Goal: Task Accomplishment & Management: Complete application form

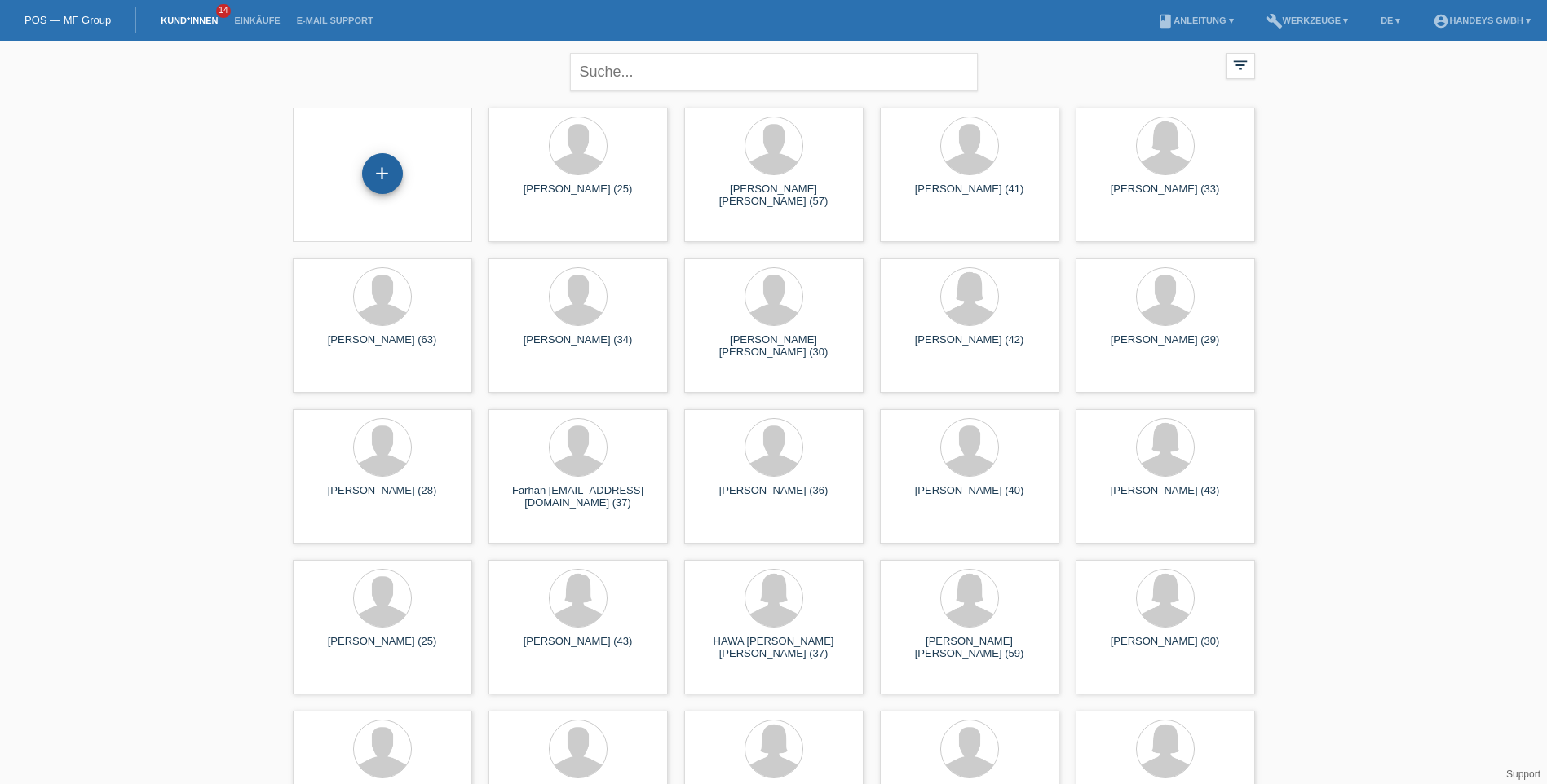
click at [392, 175] on div "+" at bounding box center [383, 174] width 41 height 41
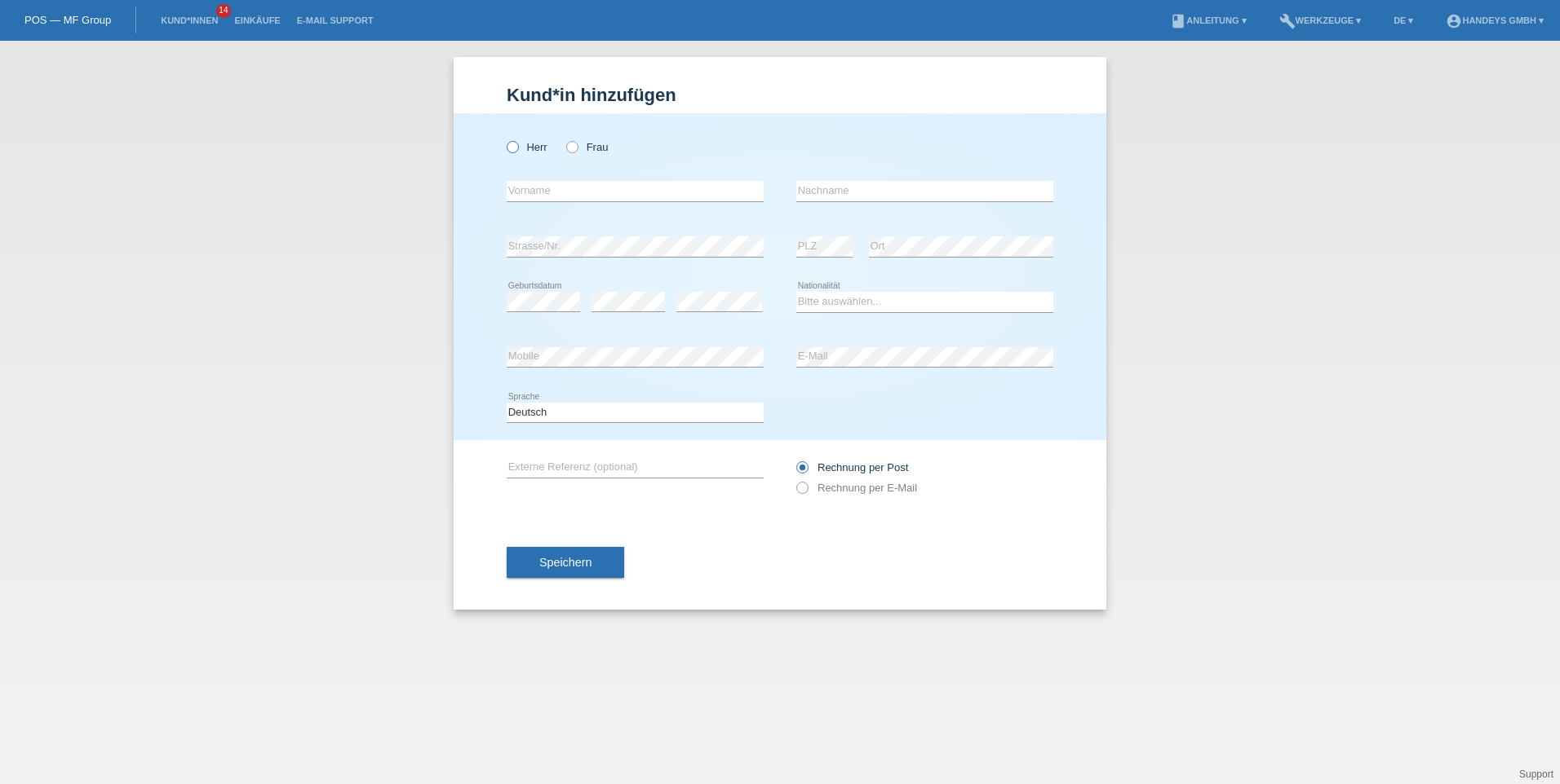
click at [504, 138] on icon at bounding box center [504, 138] width 0 height 0
click at [508, 151] on input "Herr" at bounding box center [512, 146] width 11 height 11
radio input "true"
click at [578, 190] on input "text" at bounding box center [636, 190] width 257 height 20
type input "[PERSON_NAME]"
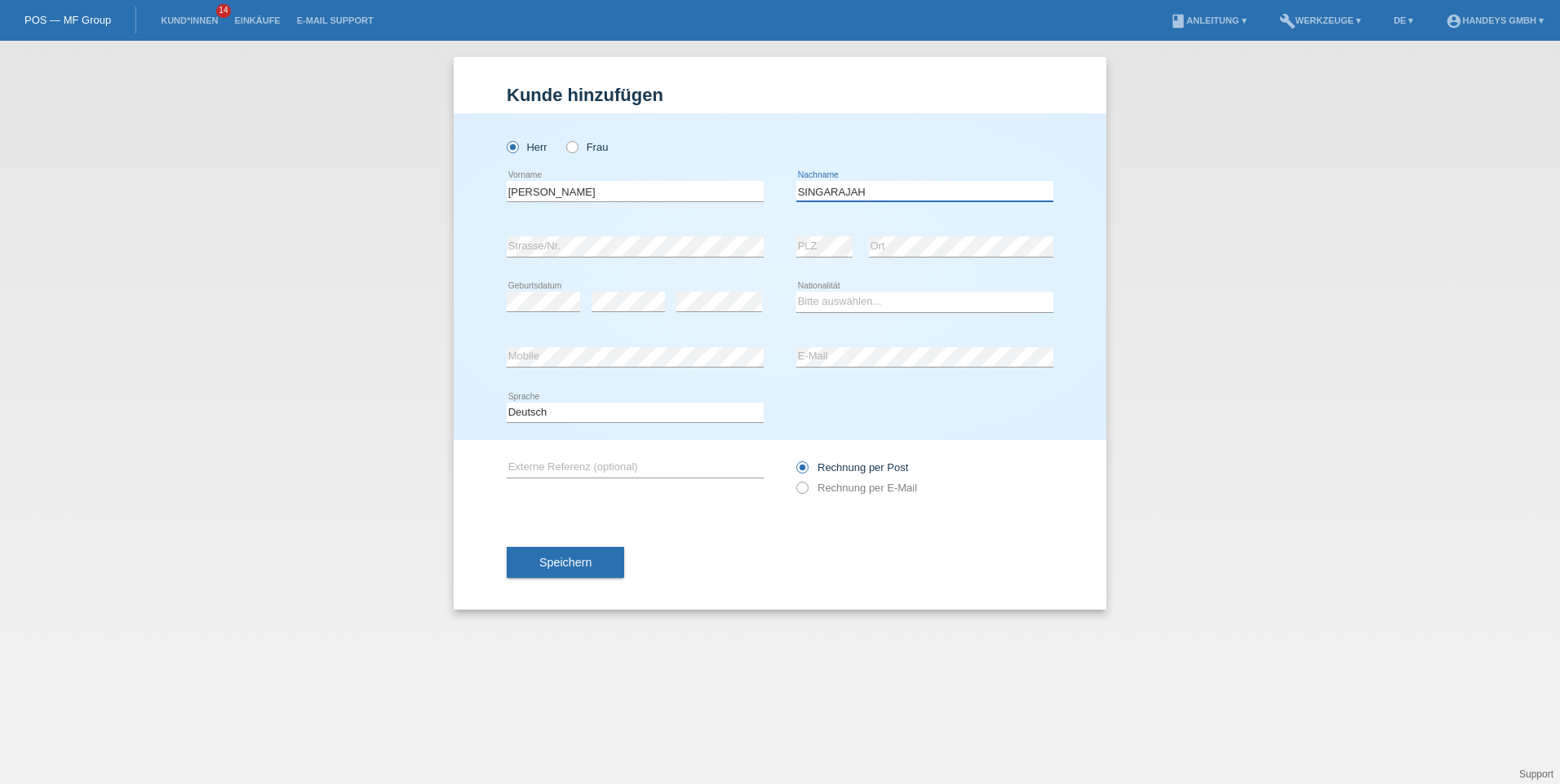
type input "SINGARAJAH"
click at [850, 298] on select "Bitte auswählen... Schweiz Deutschland Liechtenstein Österreich ------------ Af…" at bounding box center [924, 301] width 257 height 19
click at [1191, 224] on div "Kund*in hinzufügen Kunde hinzufügen Kundin hinzufügen Herr Frau SRI HARIHARAN e…" at bounding box center [780, 412] width 1560 height 743
click at [865, 301] on select "Bitte auswählen... Schweiz Deutschland Liechtenstein Österreich ------------ Af…" at bounding box center [924, 301] width 257 height 19
click at [871, 298] on select "Bitte auswählen... Schweiz Deutschland Liechtenstein Österreich ------------ Af…" at bounding box center [924, 301] width 257 height 19
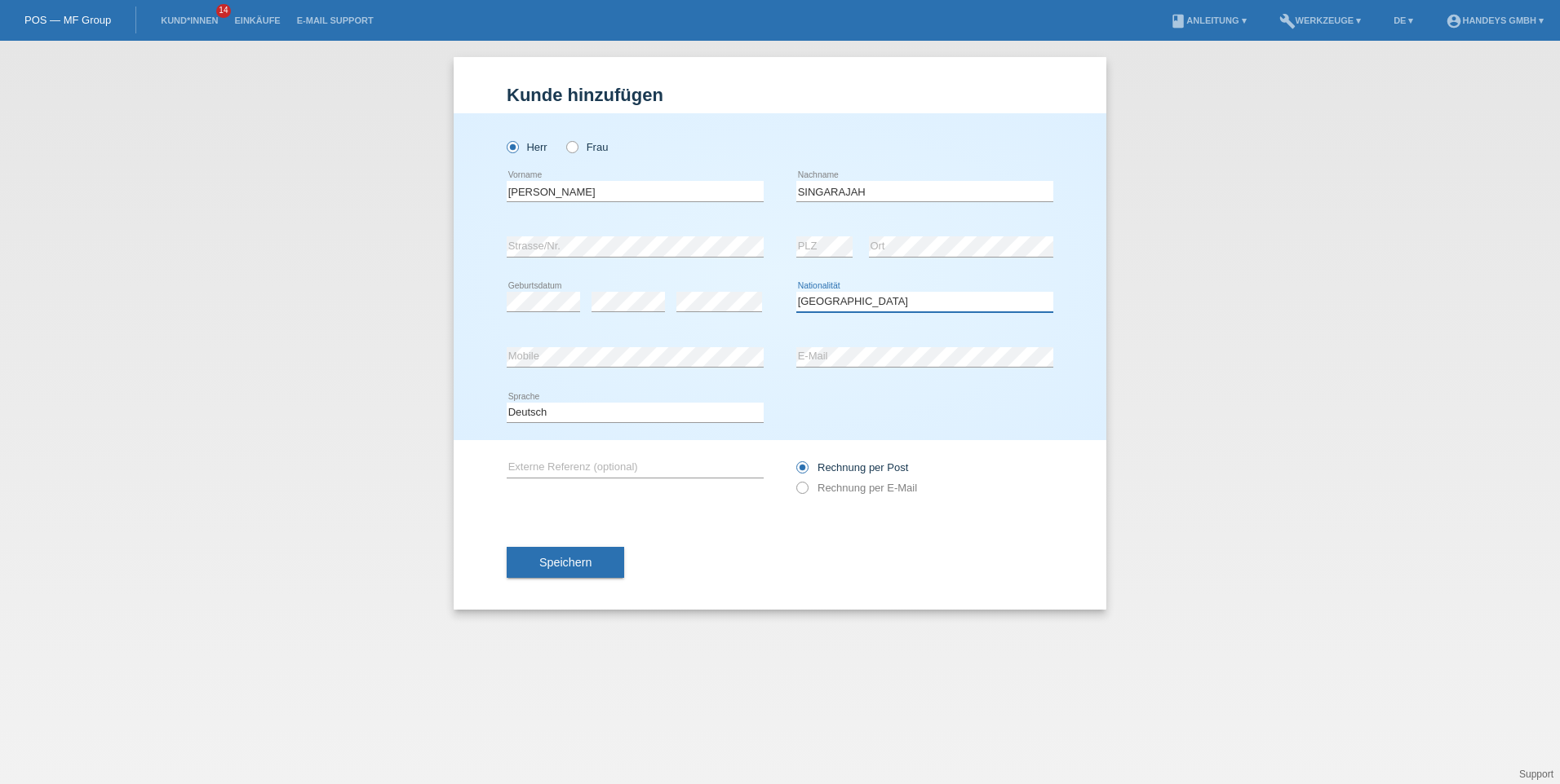
click at [869, 299] on select "Bitte auswählen... Schweiz Deutschland Liechtenstein Österreich ------------ Af…" at bounding box center [924, 301] width 257 height 19
click at [865, 296] on select "Bitte auswählen... Schweiz Deutschland Liechtenstein Österreich ------------ Af…" at bounding box center [924, 301] width 257 height 19
select select "LK"
click at [796, 291] on select "Bitte auswählen... Schweiz Deutschland Liechtenstein Österreich ------------ Af…" at bounding box center [924, 301] width 257 height 19
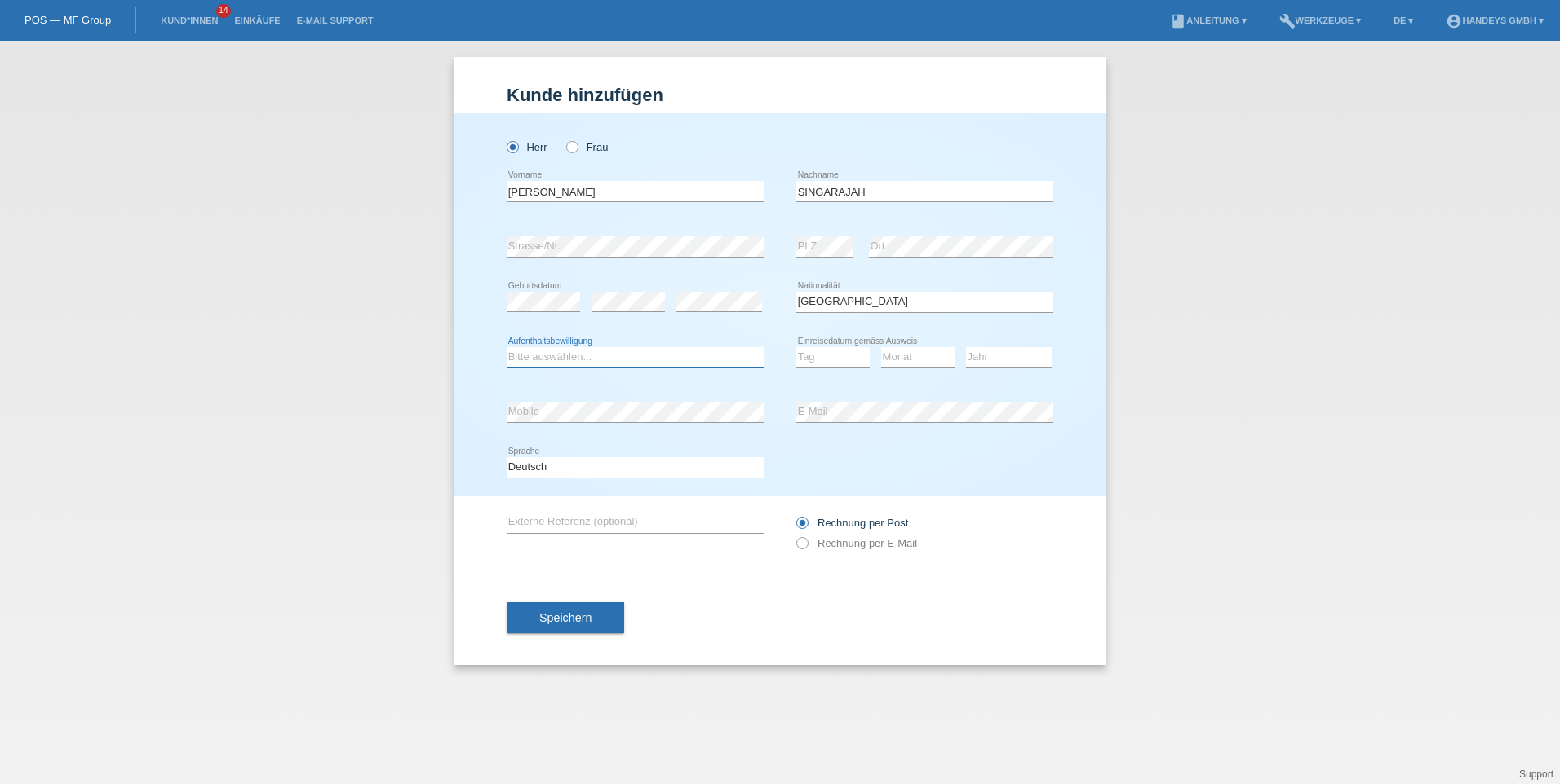
drag, startPoint x: 704, startPoint y: 355, endPoint x: 694, endPoint y: 358, distance: 10.4
click at [704, 355] on select "Bitte auswählen... C B B - Flüchtlingsstatus Andere" at bounding box center [636, 357] width 257 height 19
select select "C"
click at [507, 347] on select "Bitte auswählen... C B B - Flüchtlingsstatus Andere" at bounding box center [636, 357] width 257 height 19
click at [835, 353] on select "Tag 01 02 03 04 05 06 07 08 09 10 11" at bounding box center [832, 357] width 74 height 19
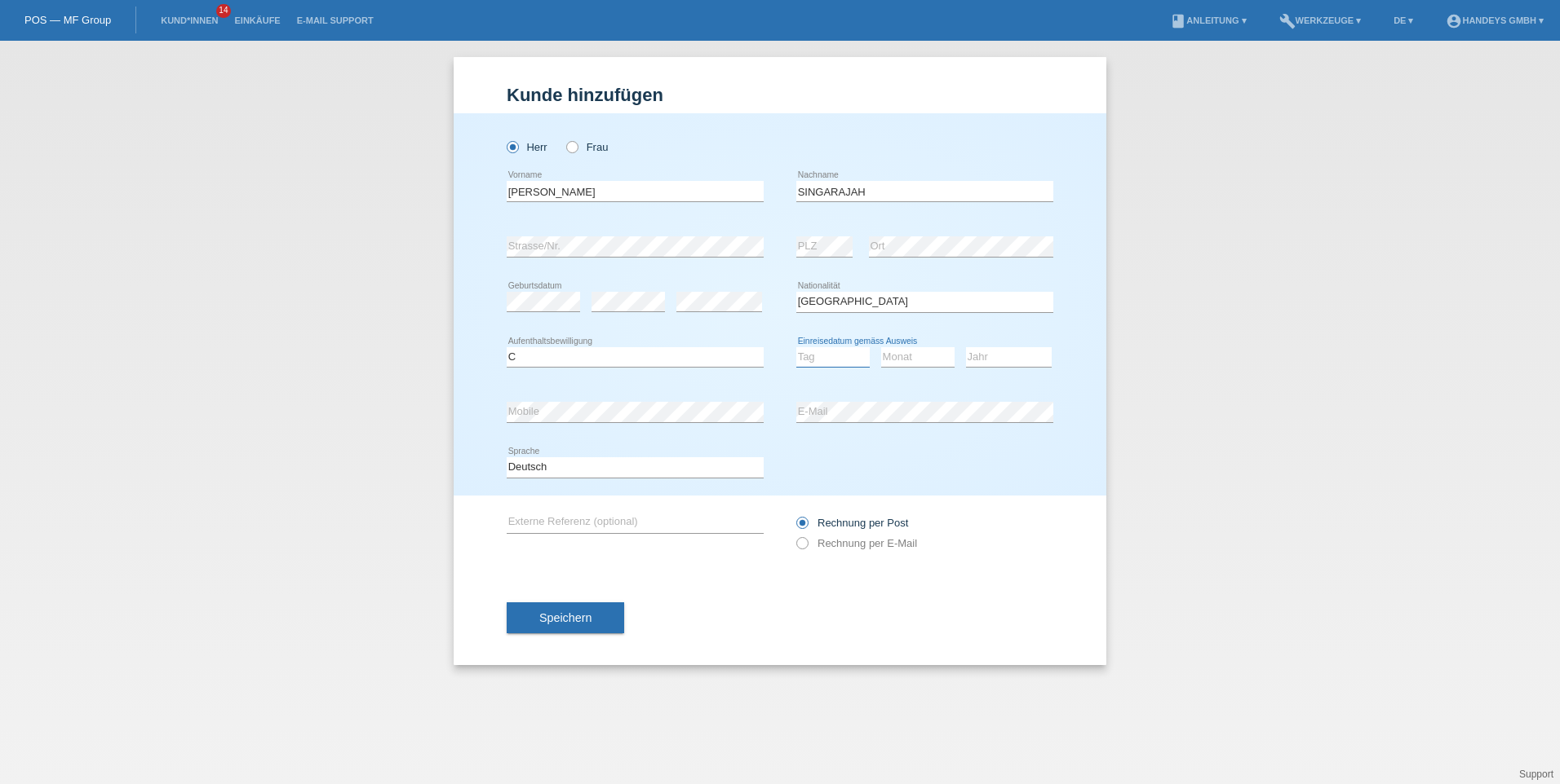
select select "20"
click at [796, 347] on select "Tag 01 02 03 04 05 06 07 08 09 10 11" at bounding box center [832, 357] width 74 height 19
click at [926, 357] on select "Monat 01 02 03 04 05 06 07 08 09 10 11" at bounding box center [917, 357] width 74 height 19
select select "08"
click at [881, 347] on select "Monat 01 02 03 04 05 06 07 08 09 10 11" at bounding box center [917, 357] width 74 height 19
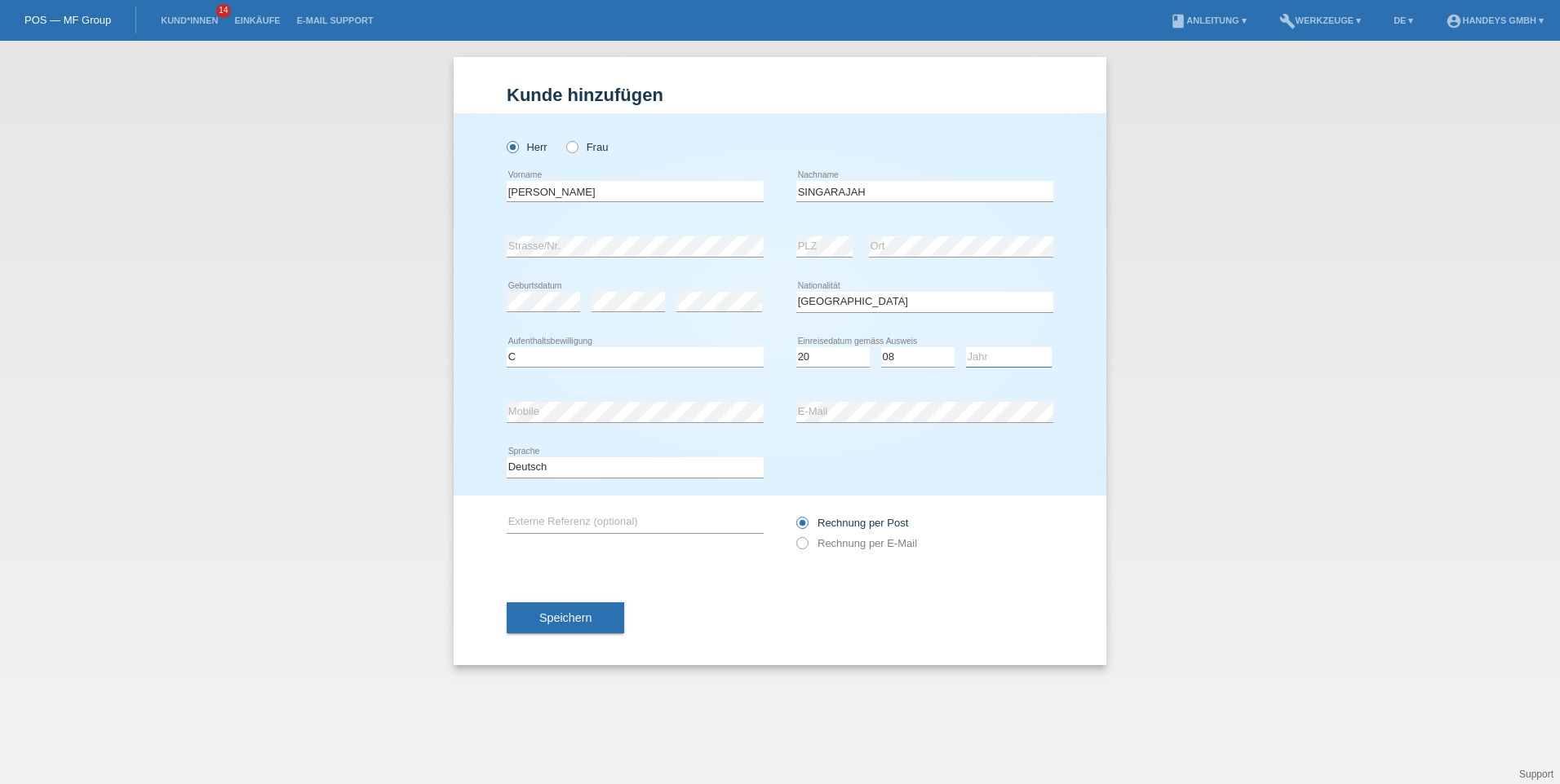
click at [1008, 355] on select "Jahr 2025 2024 2023 2022 2021 2020 2019 2018 2017 2016 2015 2014 2013 2012 2011…" at bounding box center [1009, 357] width 86 height 19
select select "2017"
click at [966, 347] on select "Jahr 2025 2024 2023 2022 2021 2020 2019 2018 2017 2016 2015 2014 2013 2012 2011…" at bounding box center [1009, 357] width 86 height 19
click at [904, 287] on div "Bitte auswählen... Schweiz Deutschland Liechtenstein Österreich ------------ Af…" at bounding box center [924, 302] width 257 height 56
drag, startPoint x: 612, startPoint y: 519, endPoint x: 604, endPoint y: 527, distance: 11.3
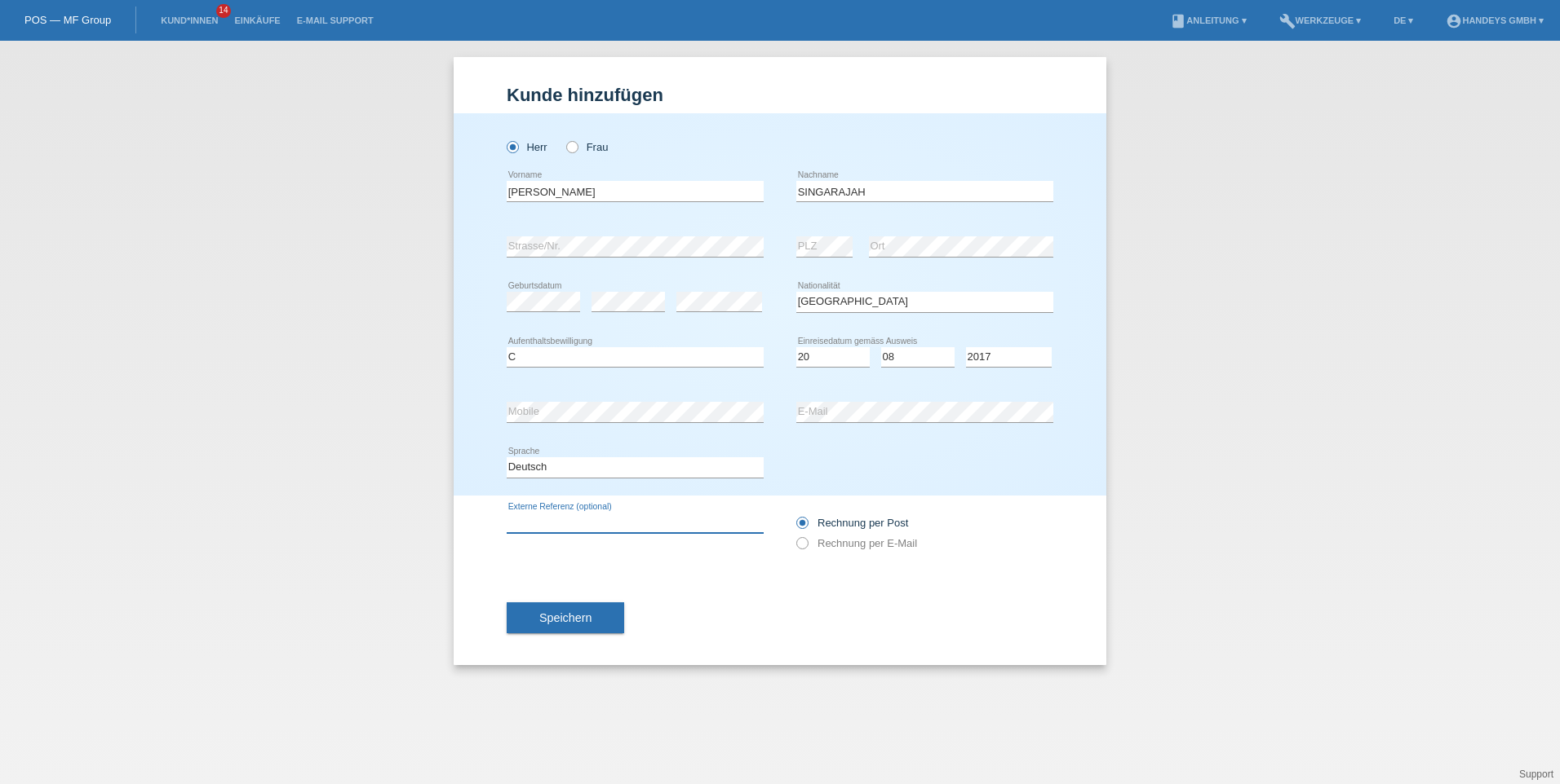
click at [610, 521] on input "text" at bounding box center [636, 523] width 257 height 20
type input "kumar"
click at [560, 610] on button "Speichern" at bounding box center [566, 617] width 118 height 31
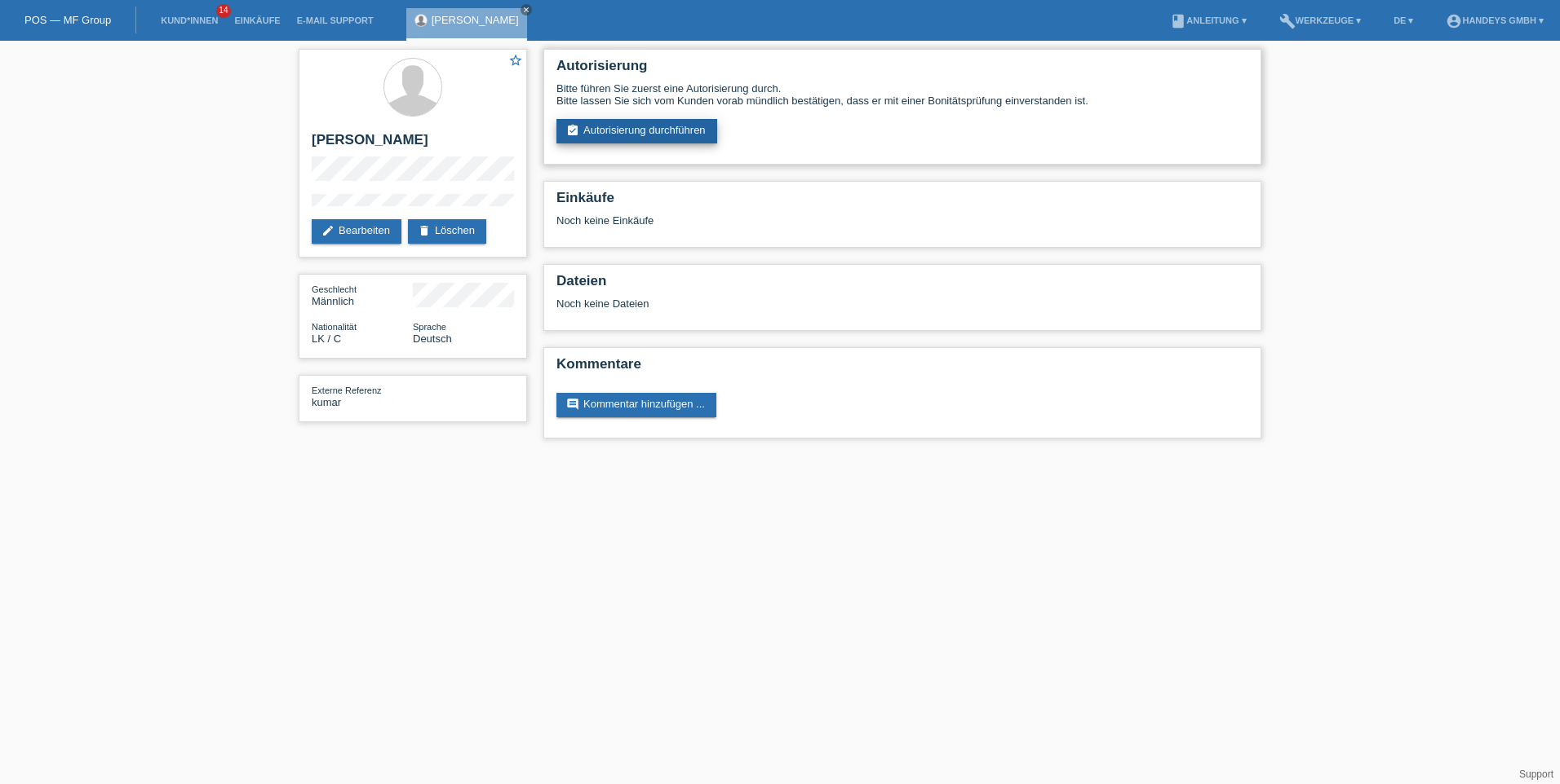
click at [616, 128] on link "assignment_turned_in Autorisierung durchführen" at bounding box center [636, 131] width 160 height 25
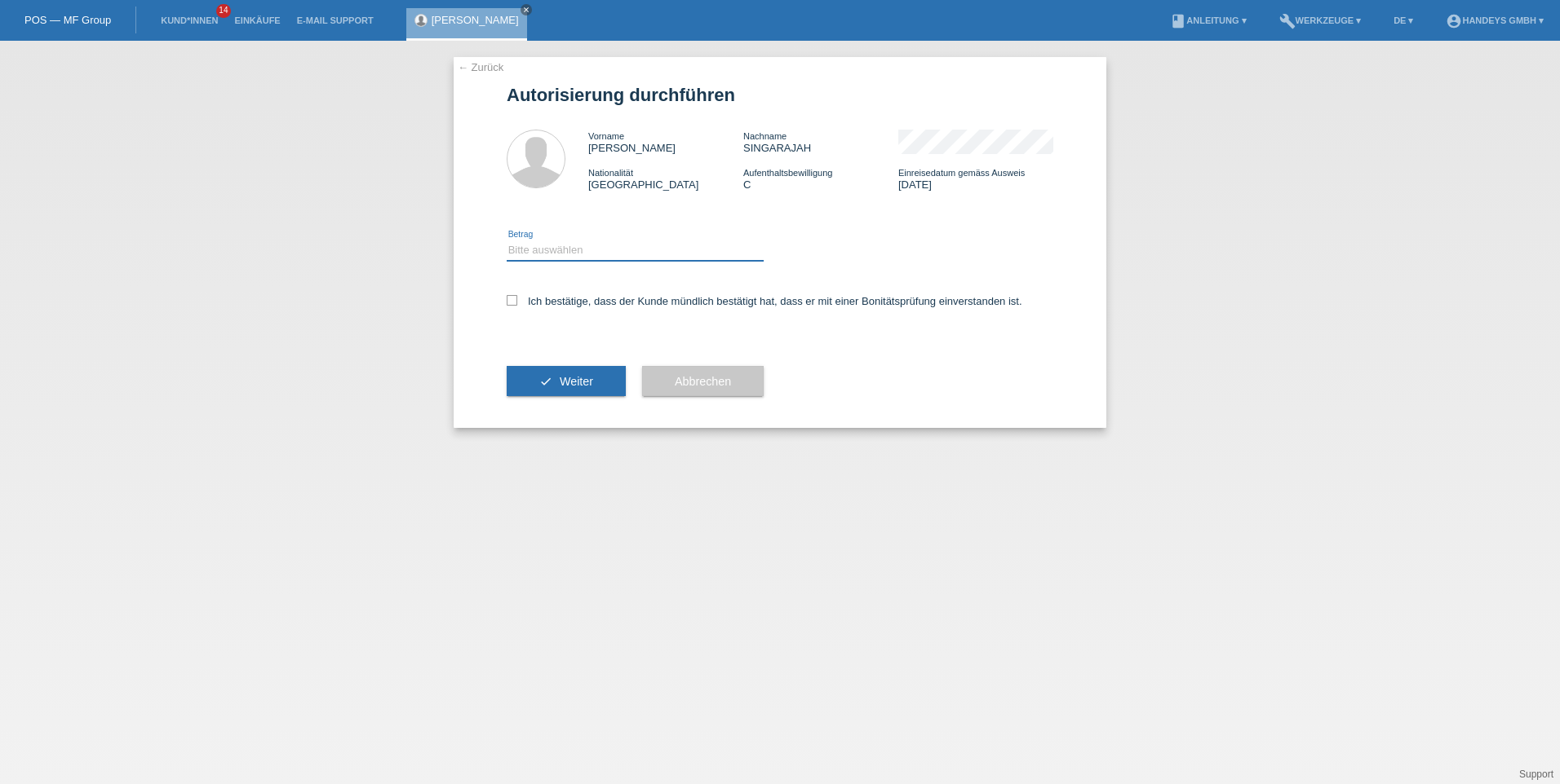
click at [555, 251] on select "Bitte auswählen CHF 1.00 - CHF 499.00 CHF 500.00 - CHF 1'999.00 CHF 2'000.00 - …" at bounding box center [636, 251] width 257 height 19
select select "3"
click at [507, 241] on select "Bitte auswählen CHF 1.00 - CHF 499.00 CHF 500.00 - CHF 1'999.00 CHF 2'000.00 - …" at bounding box center [636, 251] width 257 height 19
click at [516, 298] on icon at bounding box center [512, 300] width 11 height 11
click at [516, 298] on input "Ich bestätige, dass der Kunde mündlich bestätigt hat, dass er mit einer Bonität…" at bounding box center [512, 300] width 11 height 11
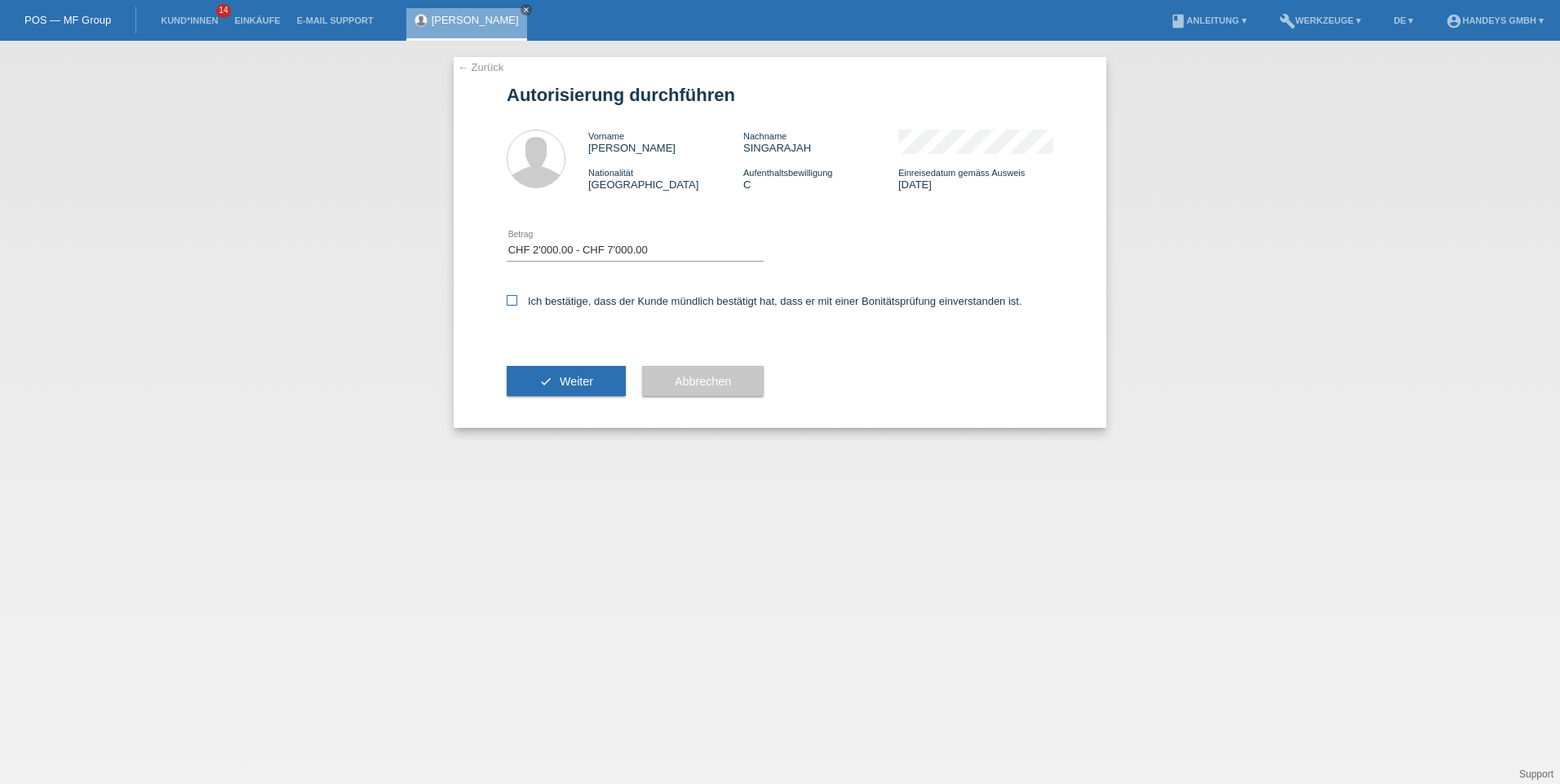
checkbox input "true"
click at [575, 383] on span "Weiter" at bounding box center [576, 381] width 34 height 13
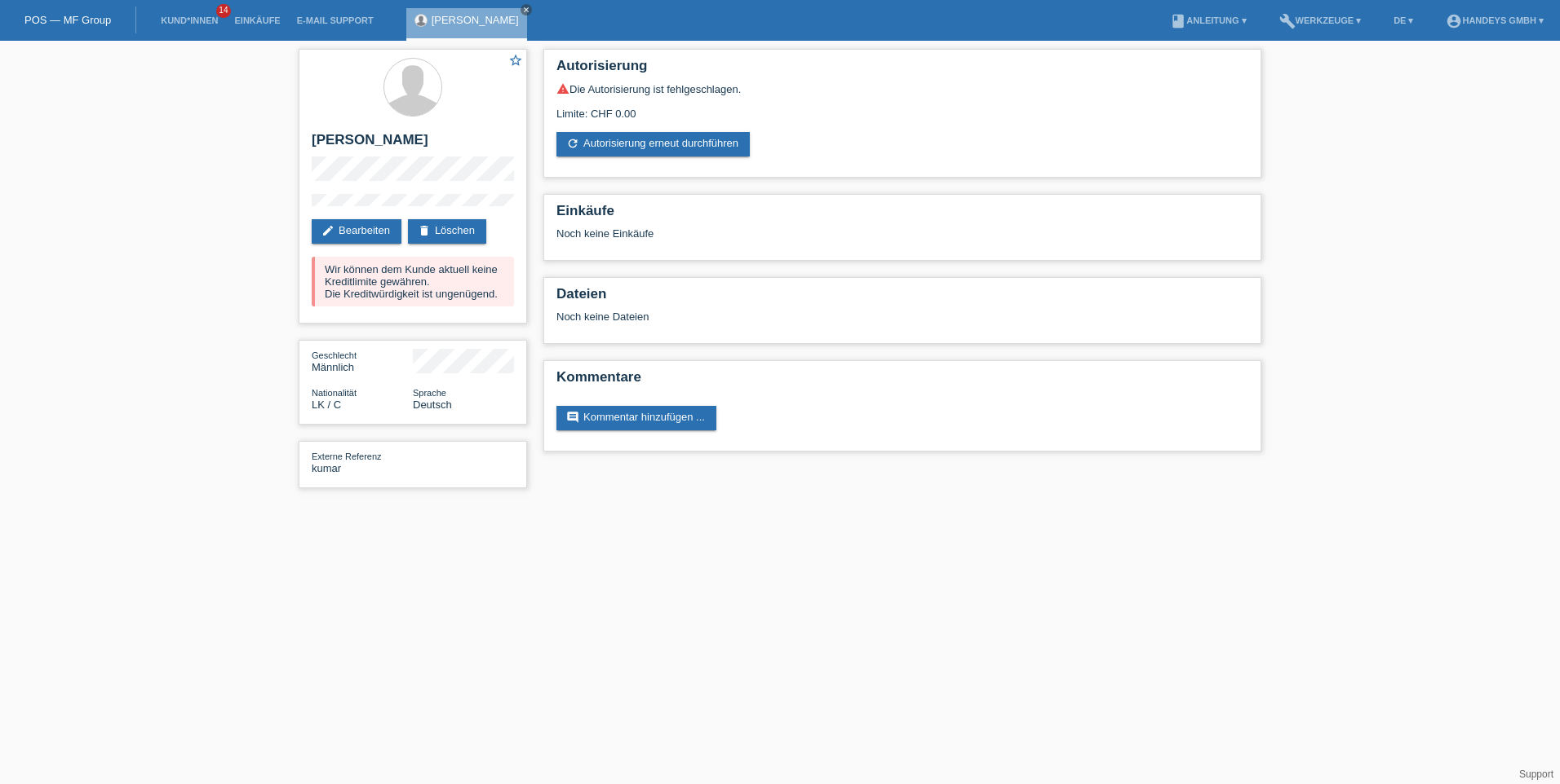
click at [1247, 505] on html "POS — MF Group Kund*innen 14 Einkäufe E-Mail Support [PERSON_NAME] close menu" at bounding box center [780, 252] width 1560 height 505
